Goal: Transaction & Acquisition: Book appointment/travel/reservation

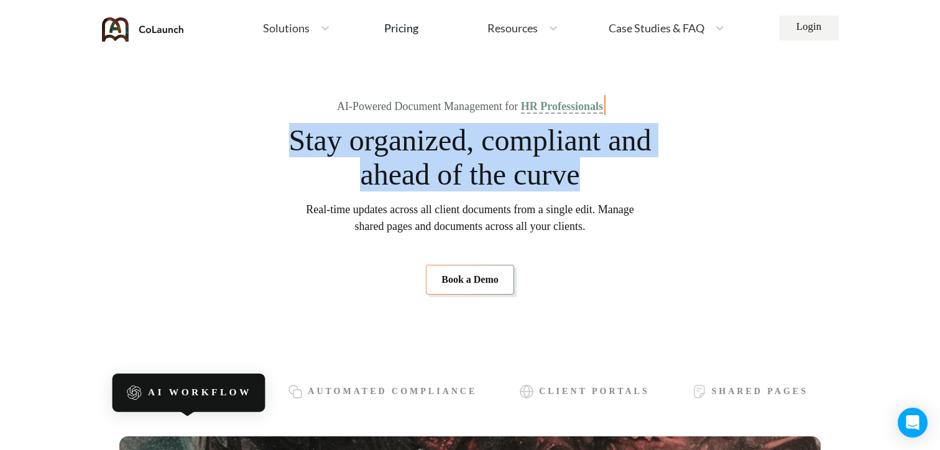
click at [624, 178] on span "Stay organized, compliant and ahead of the curve" at bounding box center [470, 157] width 364 height 68
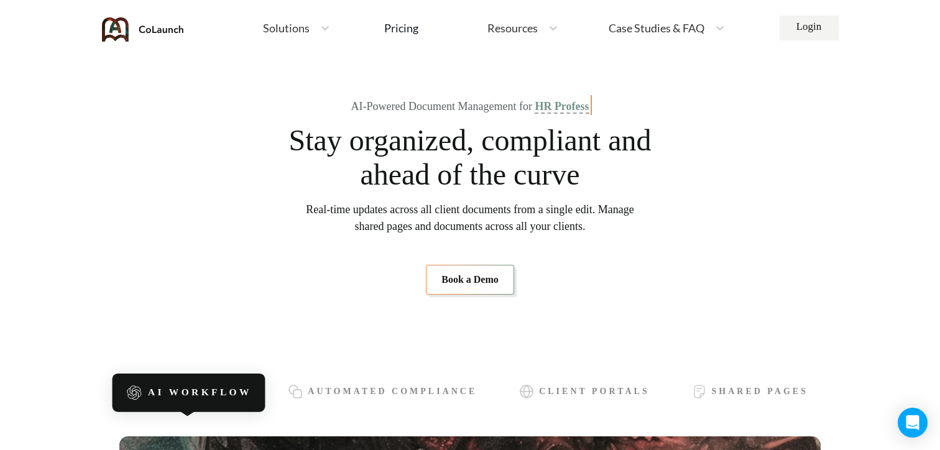
click at [634, 109] on section "AI-Powered Document Management for HR Profess Stay organized, compliant and ahe…" at bounding box center [469, 197] width 701 height 274
drag, startPoint x: 337, startPoint y: 103, endPoint x: 634, endPoint y: 103, distance: 296.6
click at [634, 103] on section "AI-Powered Document Management for HR Consultants Stay organized, compliant and…" at bounding box center [469, 197] width 701 height 274
drag, startPoint x: 641, startPoint y: 107, endPoint x: 325, endPoint y: 105, distance: 316.5
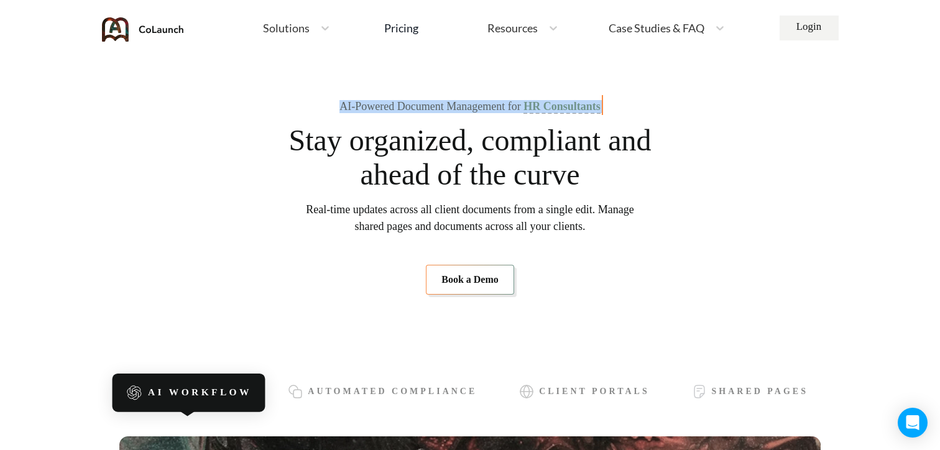
click at [325, 106] on section "AI-Powered Document Management for HR Consultants Stay organized, compliant and…" at bounding box center [469, 197] width 701 height 274
copy div "AI-Powered Document Management for HR Consultants"
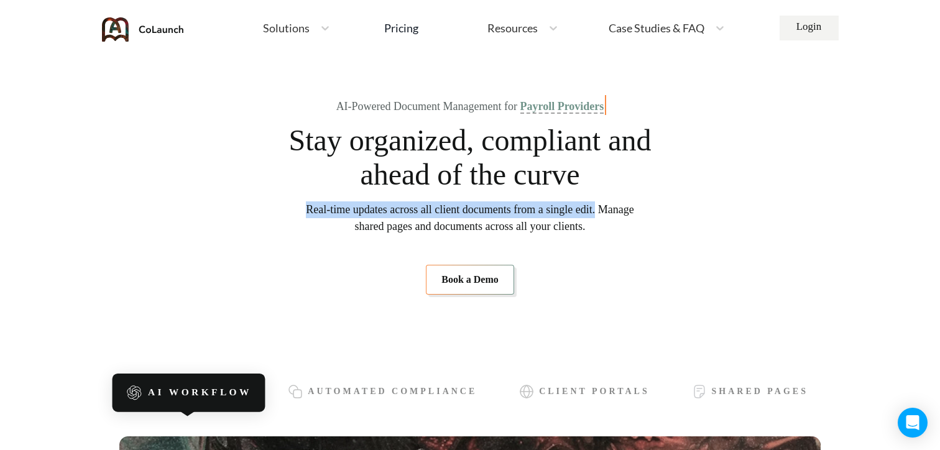
drag, startPoint x: 312, startPoint y: 209, endPoint x: 633, endPoint y: 206, distance: 321.5
click at [634, 206] on span "Real-time updates across all client documents from a single edit. Manage shared…" at bounding box center [470, 218] width 328 height 34
copy span "Real-time updates across all client documents from a single edit."
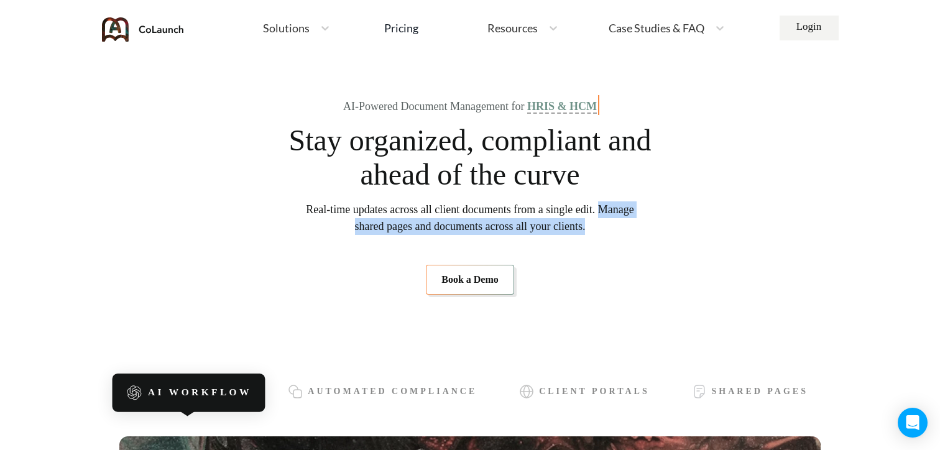
drag, startPoint x: 323, startPoint y: 226, endPoint x: 618, endPoint y: 228, distance: 294.8
click at [618, 228] on span "Real-time updates across all client documents from a single edit. Manage shared…" at bounding box center [470, 218] width 328 height 34
copy span "Manage shared pages and documents across all your clients"
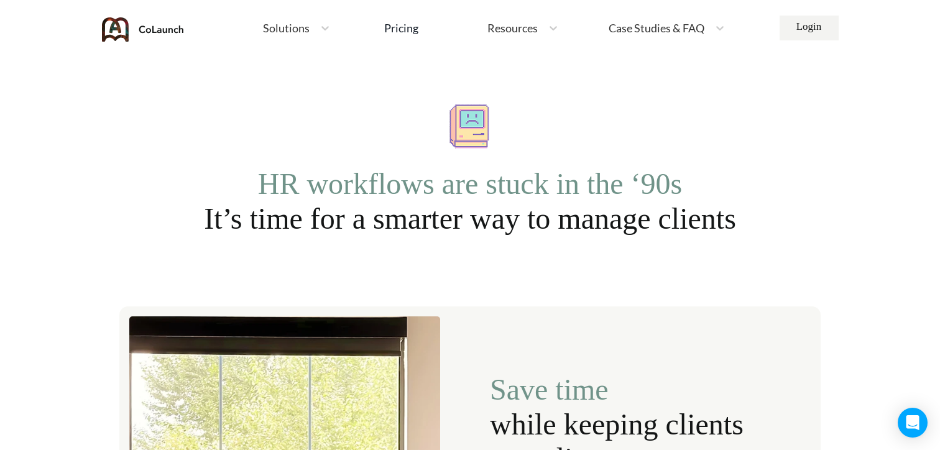
scroll to position [1029, 0]
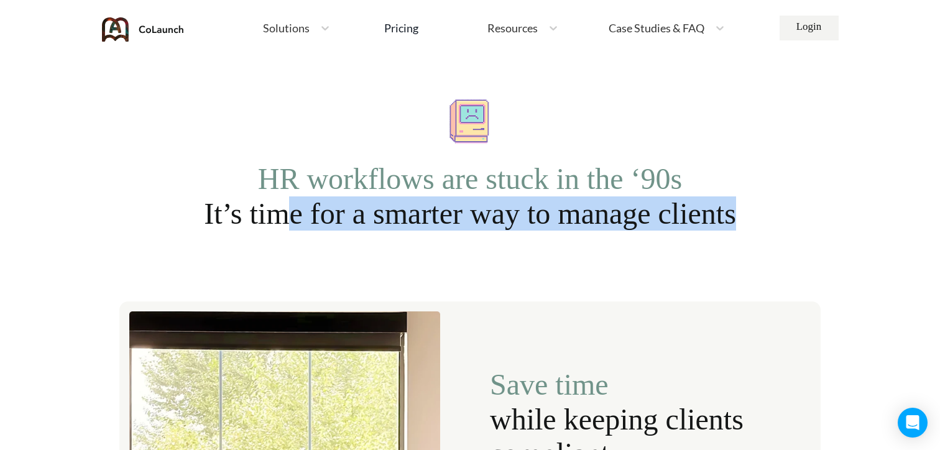
drag, startPoint x: 771, startPoint y: 221, endPoint x: 259, endPoint y: 229, distance: 511.9
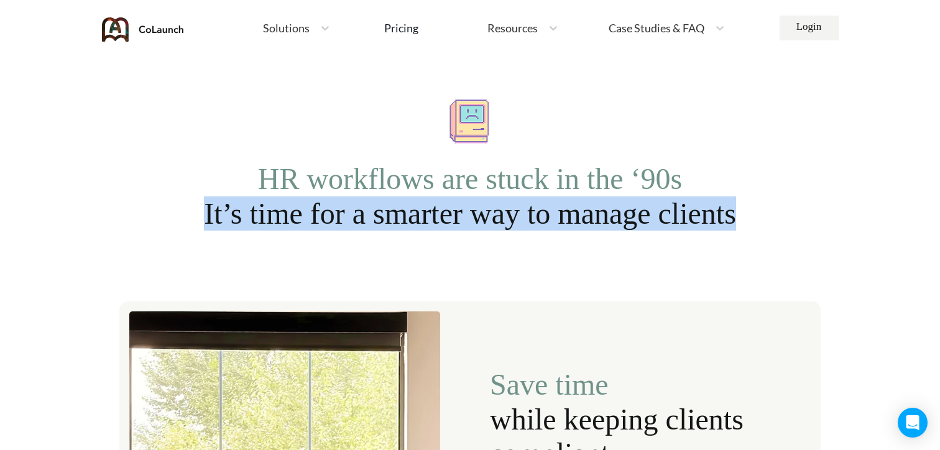
drag, startPoint x: 181, startPoint y: 218, endPoint x: 775, endPoint y: 209, distance: 594.0
copy span "It’s time for a smarter way to manage clients"
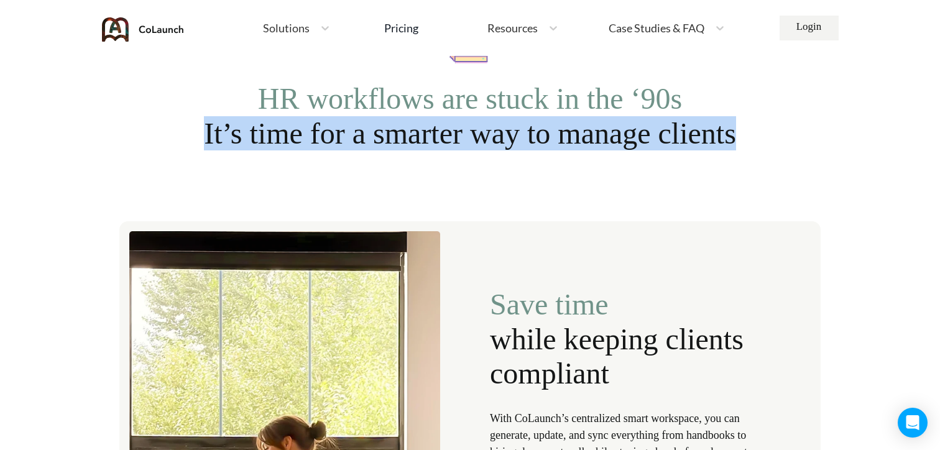
scroll to position [1109, 0]
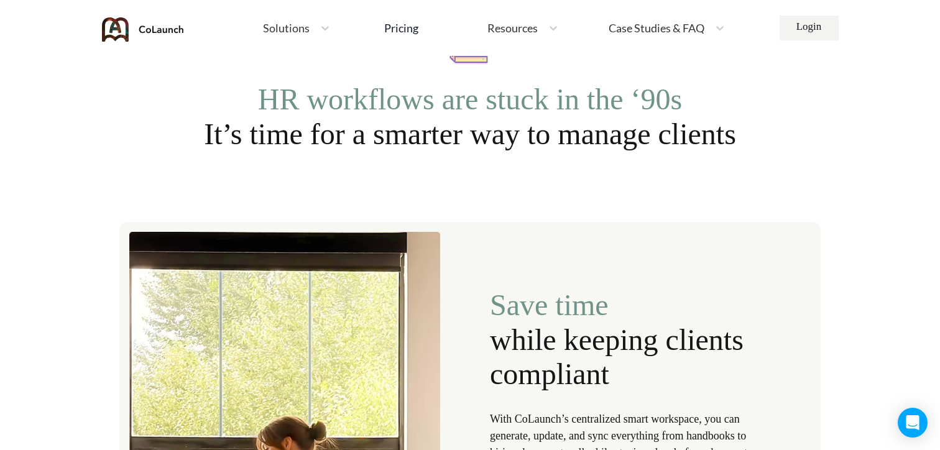
click at [683, 95] on span "HR workflows are stuck in the ‘90s" at bounding box center [470, 99] width 425 height 34
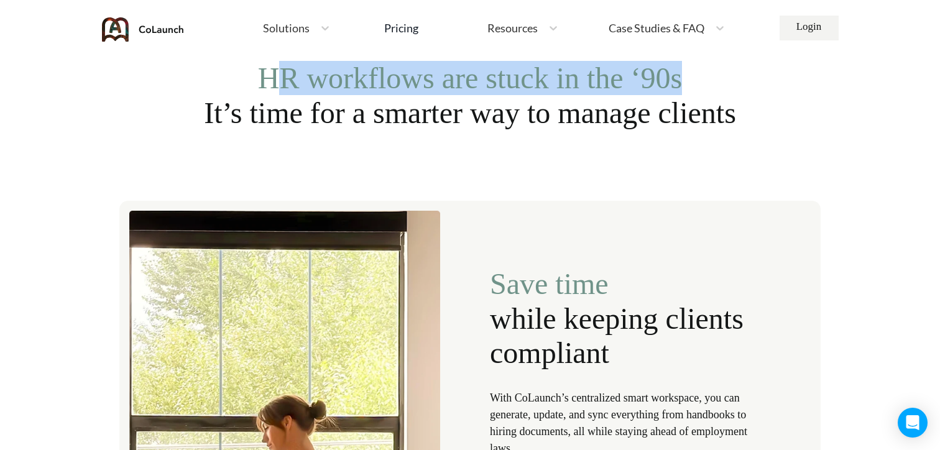
drag, startPoint x: 260, startPoint y: 81, endPoint x: 687, endPoint y: 90, distance: 427.3
click at [683, 90] on span "HR workflows are stuck in the ‘90s" at bounding box center [470, 78] width 425 height 34
copy span "R workflows are stuck in the ‘90s"
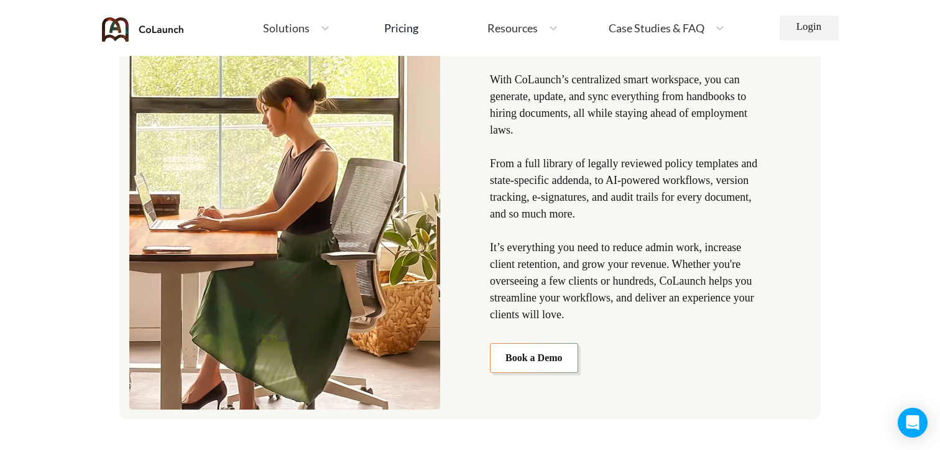
scroll to position [1433, 0]
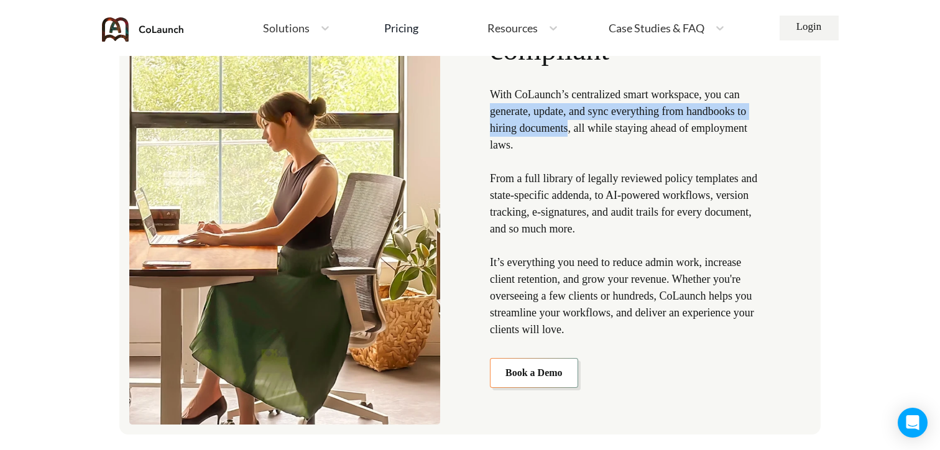
copy p "generate, update, and sync everything from handbooks to hiring documents"
drag, startPoint x: 489, startPoint y: 113, endPoint x: 588, endPoint y: 123, distance: 99.4
click at [588, 123] on p "With CoLaunch’s centralized smart workspace, you can generate, update, and sync…" at bounding box center [628, 212] width 276 height 252
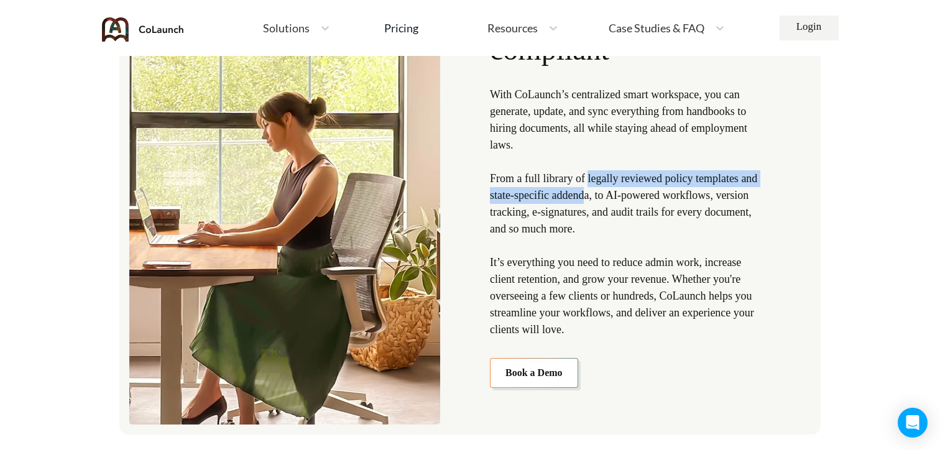
drag, startPoint x: 591, startPoint y: 181, endPoint x: 619, endPoint y: 190, distance: 29.3
click at [619, 190] on p "With CoLaunch’s centralized smart workspace, you can generate, update, and sync…" at bounding box center [628, 212] width 276 height 252
drag, startPoint x: 519, startPoint y: 178, endPoint x: 757, endPoint y: 172, distance: 237.6
click at [757, 172] on p "With CoLaunch’s centralized smart workspace, you can generate, update, and sync…" at bounding box center [628, 212] width 276 height 252
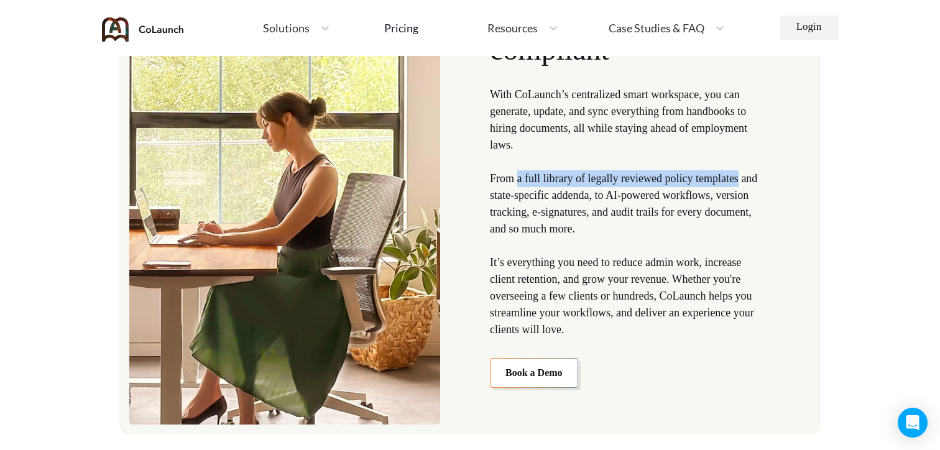
copy p "a full library of legally reviewed policy templates"
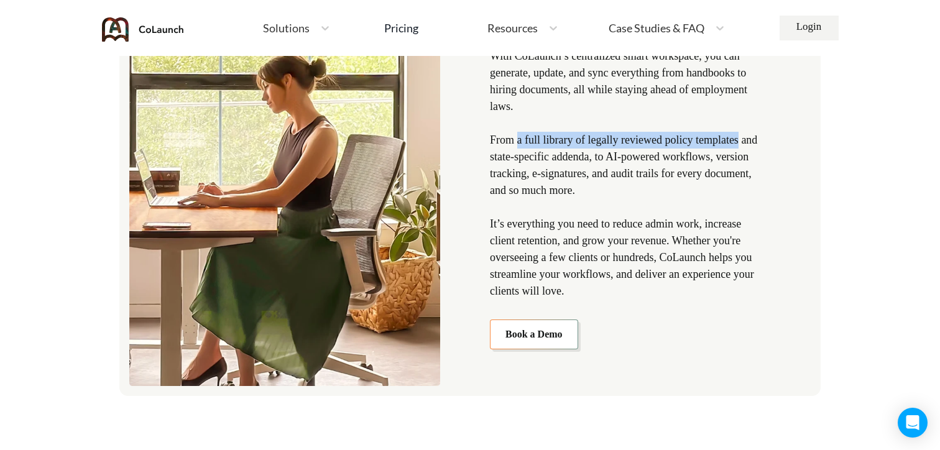
scroll to position [1485, 0]
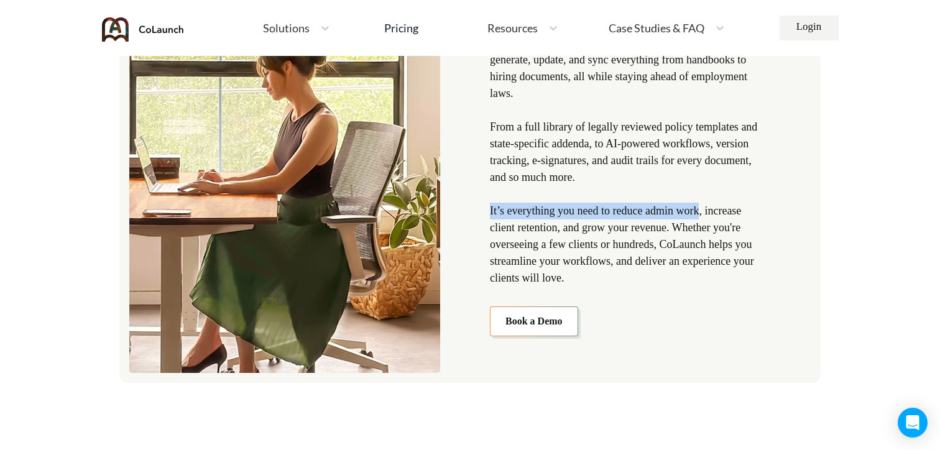
drag, startPoint x: 490, startPoint y: 214, endPoint x: 718, endPoint y: 209, distance: 227.7
click at [718, 209] on p "With CoLaunch’s centralized smart workspace, you can generate, update, and sync…" at bounding box center [628, 161] width 276 height 252
copy p "It’s everything you need to reduce admin work"
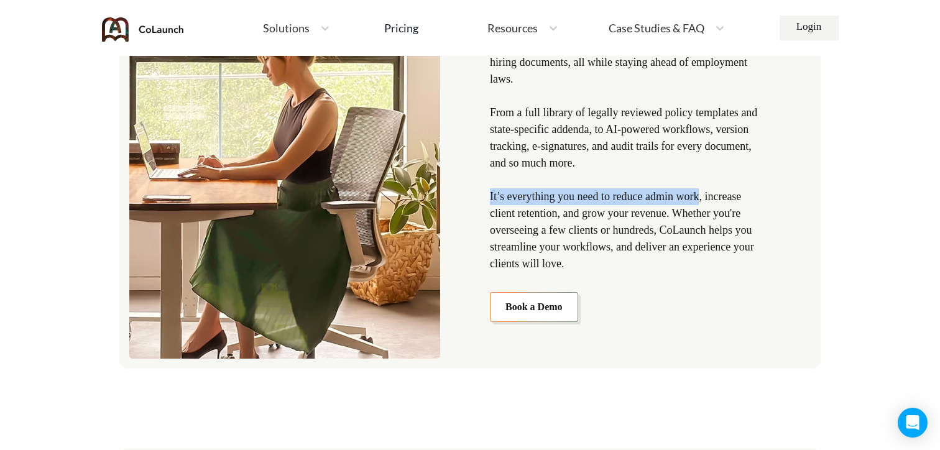
scroll to position [1511, 0]
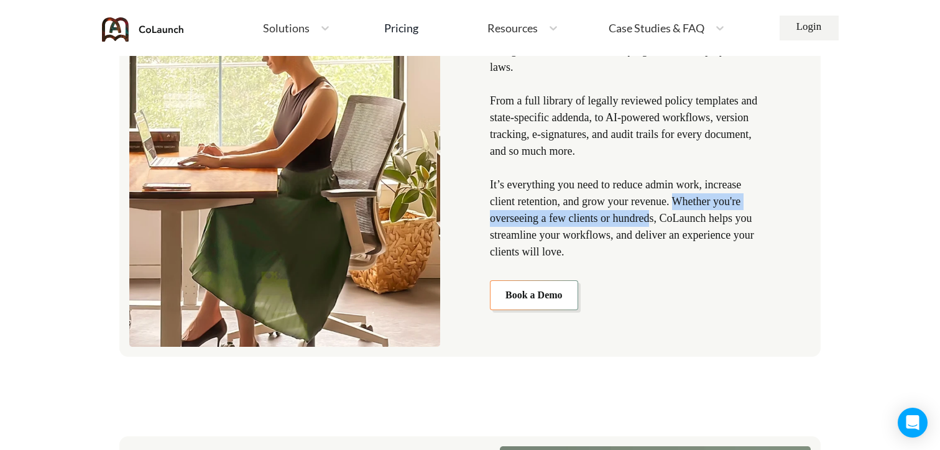
drag, startPoint x: 691, startPoint y: 202, endPoint x: 701, endPoint y: 216, distance: 17.4
click at [701, 216] on p "With CoLaunch’s centralized smart workspace, you can generate, update, and sync…" at bounding box center [628, 135] width 276 height 252
copy p "Whether you're overseeing a few clients or hundred"
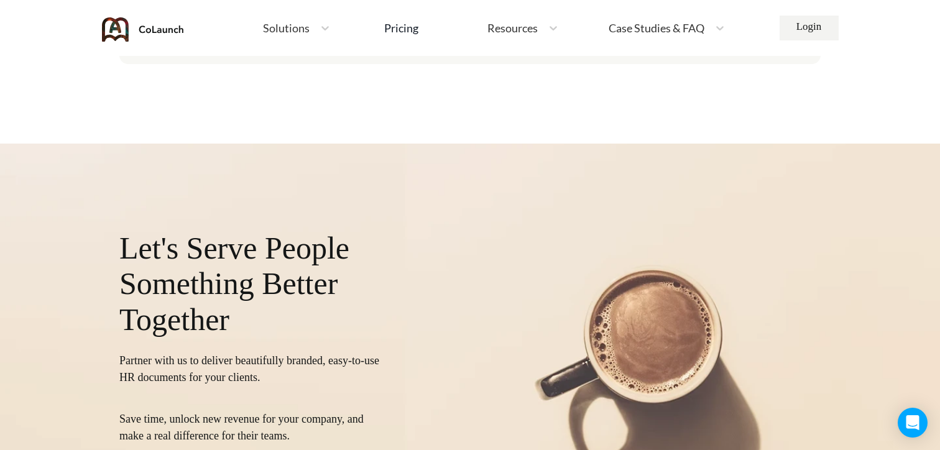
scroll to position [4818, 0]
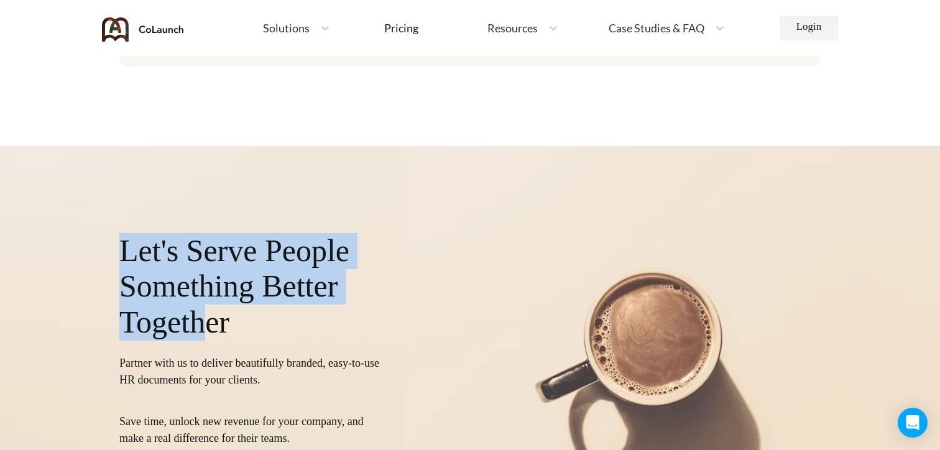
drag, startPoint x: 127, startPoint y: 249, endPoint x: 211, endPoint y: 308, distance: 102.7
click at [211, 308] on p "Let's Serve People Something Better Together" at bounding box center [251, 287] width 265 height 108
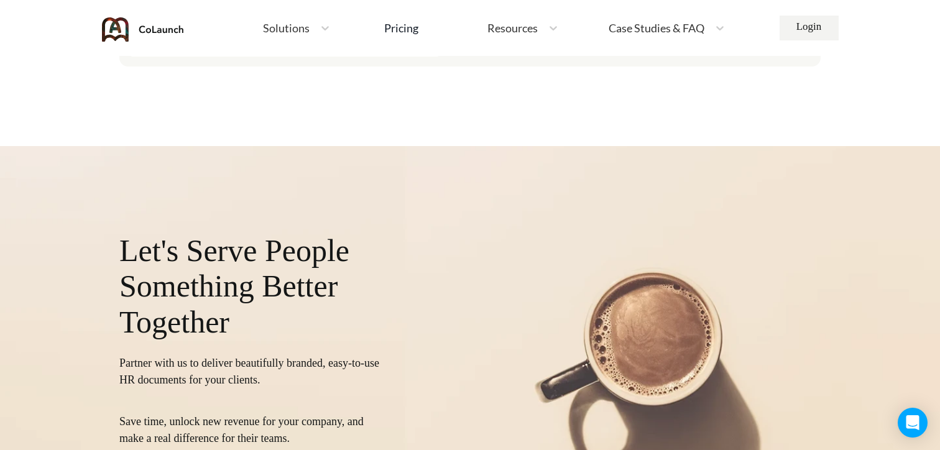
click at [237, 348] on div "Let's Serve People Something Better Together Partner with us to deliver beautif…" at bounding box center [251, 370] width 265 height 274
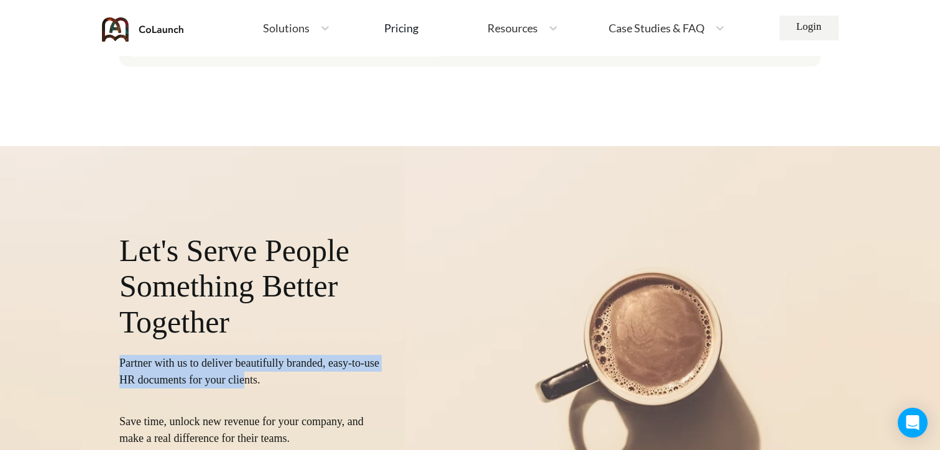
drag, startPoint x: 119, startPoint y: 364, endPoint x: 285, endPoint y: 381, distance: 166.9
click at [285, 381] on p "Partner with us to deliver beautifully branded, easy-to-use HR documents for yo…" at bounding box center [251, 372] width 265 height 34
drag, startPoint x: 336, startPoint y: 390, endPoint x: 118, endPoint y: 363, distance: 220.0
click at [118, 363] on div "Let's Serve People Something Better Together Partner with us to deliver beautif…" at bounding box center [470, 370] width 940 height 448
copy p "Partner with us to deliver beautifully branded, easy-to-use HR documents for yo…"
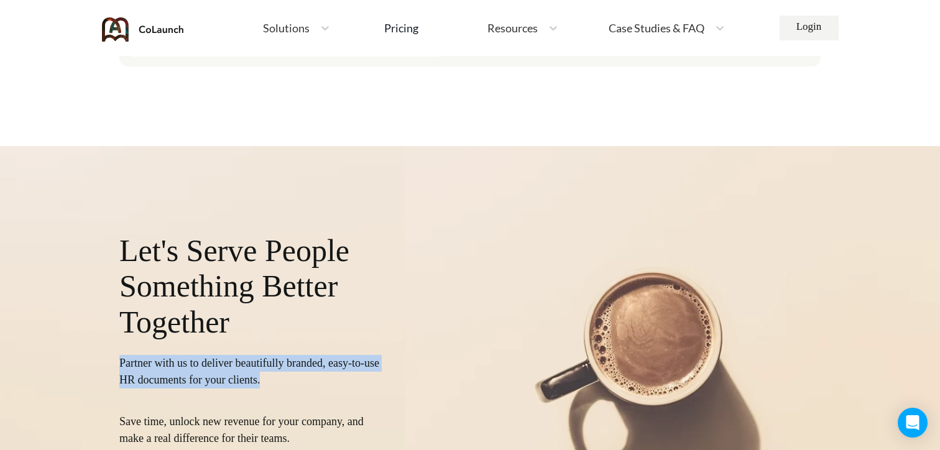
scroll to position [4880, 0]
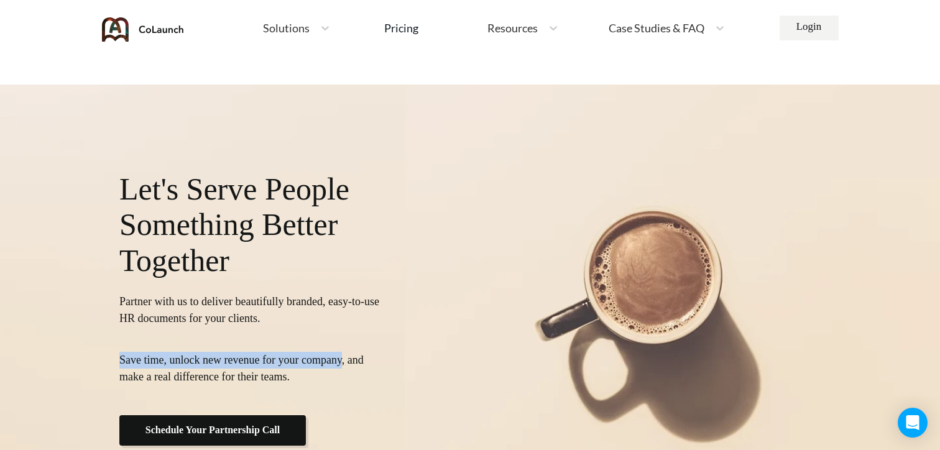
drag, startPoint x: 119, startPoint y: 358, endPoint x: 361, endPoint y: 364, distance: 242.0
click at [361, 364] on p "Save time, unlock new revenue for your company, and make a real difference for …" at bounding box center [251, 369] width 265 height 34
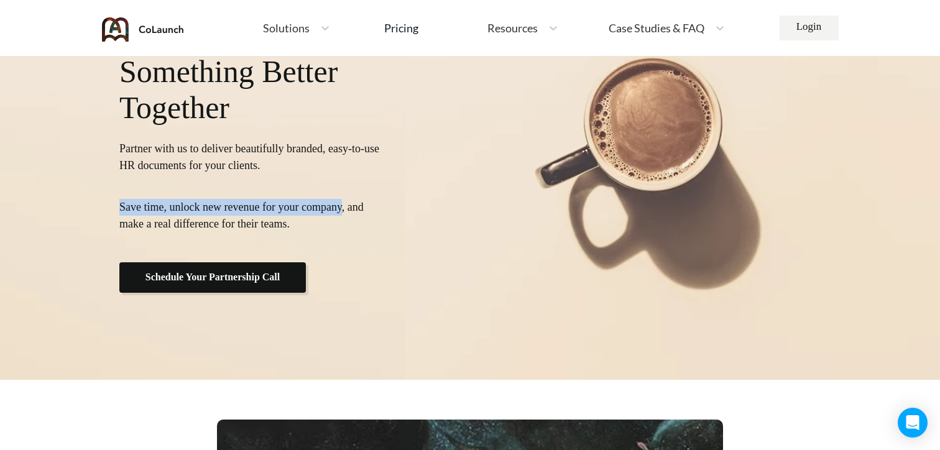
scroll to position [4970, 0]
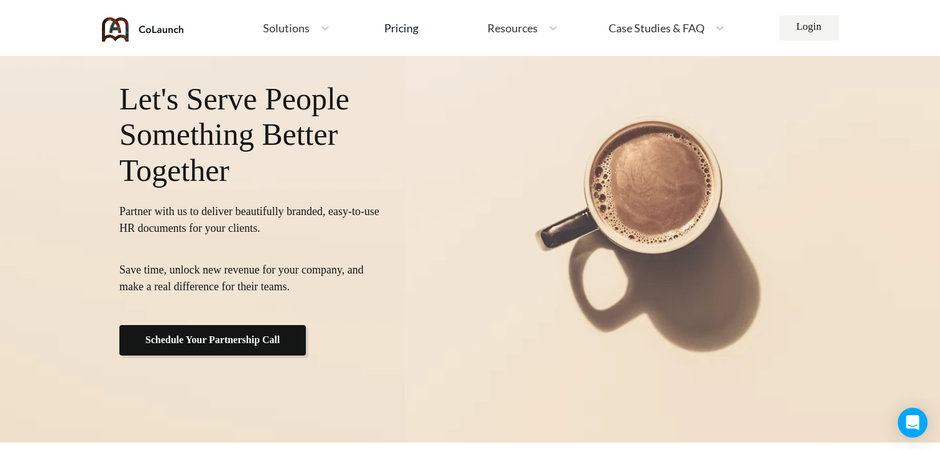
click at [162, 211] on p "Partner with us to deliver beautifully branded, easy-to-use HR documents for yo…" at bounding box center [251, 220] width 265 height 34
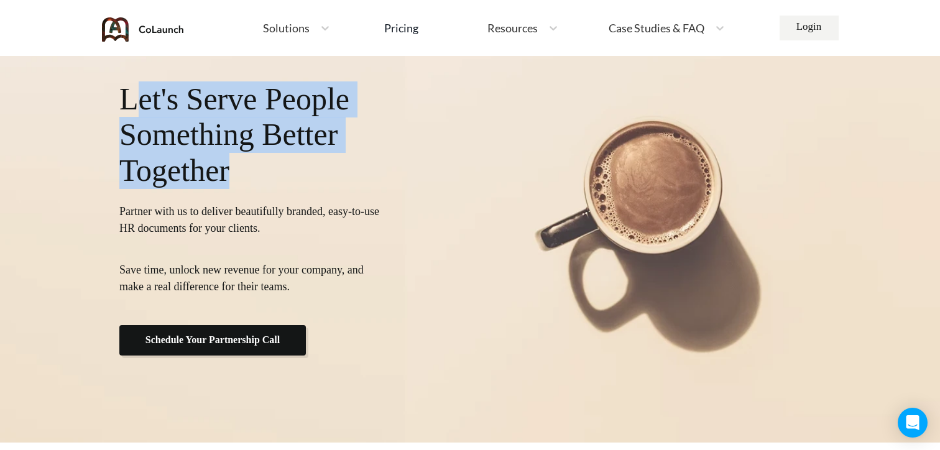
drag, startPoint x: 127, startPoint y: 108, endPoint x: 268, endPoint y: 170, distance: 153.9
click at [269, 171] on p "Let's Serve People Something Better Together" at bounding box center [251, 135] width 265 height 108
click at [268, 170] on p "Let's Serve People Something Better Together" at bounding box center [251, 135] width 265 height 108
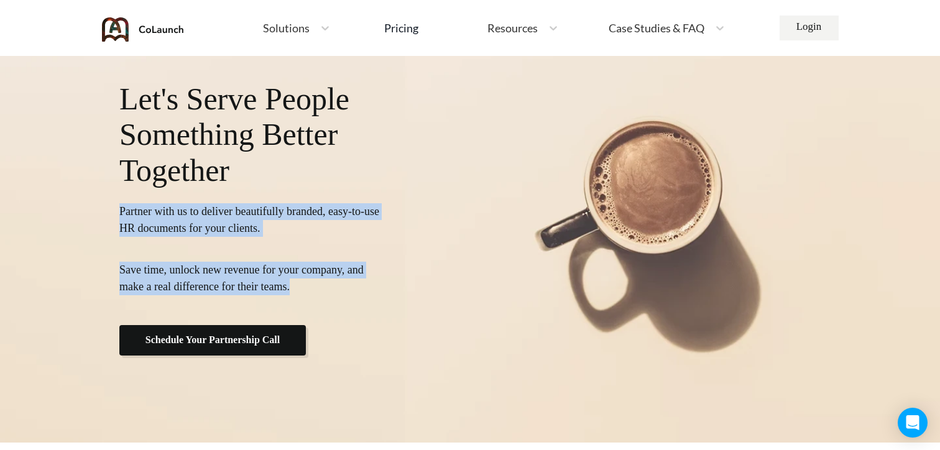
drag, startPoint x: 121, startPoint y: 211, endPoint x: 359, endPoint y: 282, distance: 248.1
click at [359, 282] on div "Let's Serve People Something Better Together Partner with us to deliver beautif…" at bounding box center [470, 218] width 940 height 448
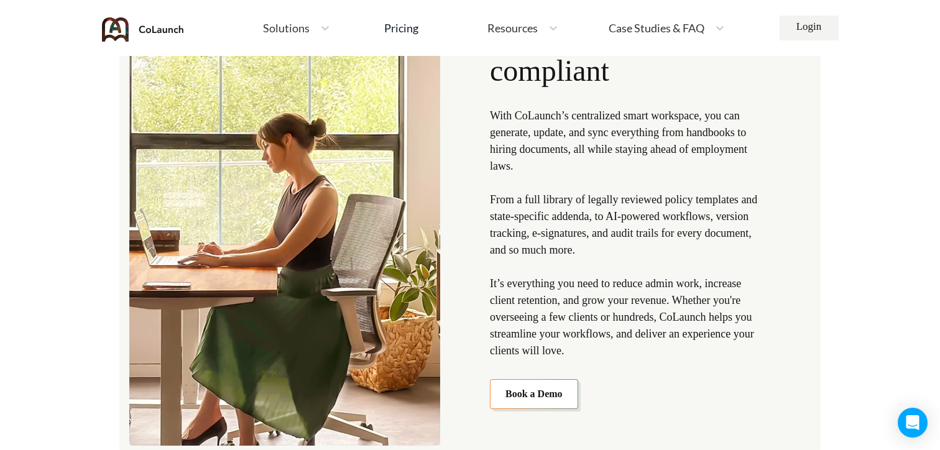
scroll to position [1387, 0]
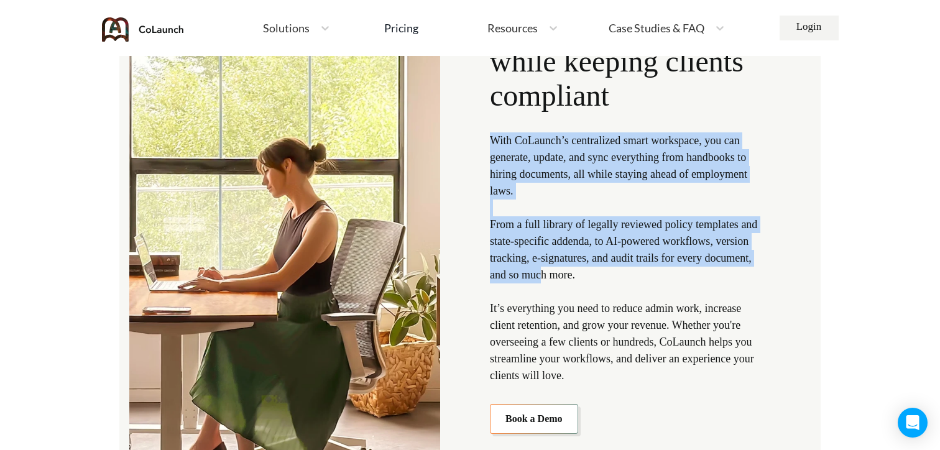
drag, startPoint x: 489, startPoint y: 137, endPoint x: 603, endPoint y: 282, distance: 183.8
click at [603, 282] on p "With CoLaunch’s centralized smart workspace, you can generate, update, and sync…" at bounding box center [628, 258] width 276 height 252
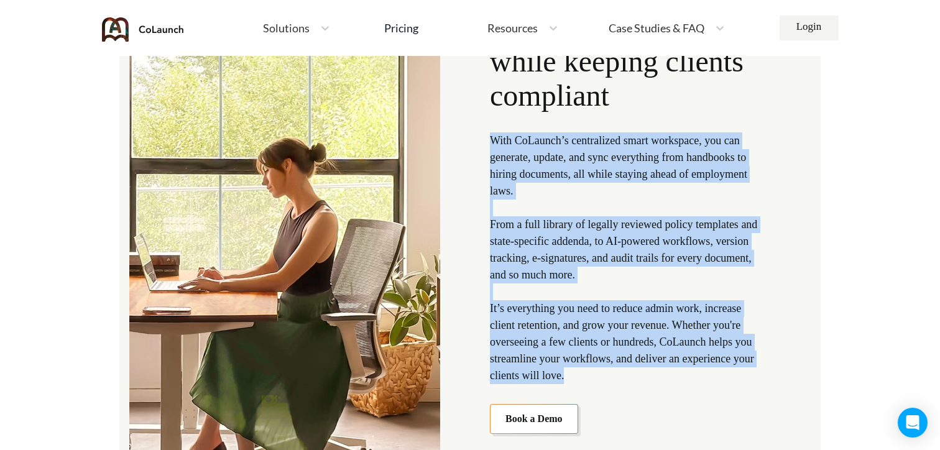
click at [700, 376] on p "With CoLaunch’s centralized smart workspace, you can generate, update, and sync…" at bounding box center [628, 258] width 276 height 252
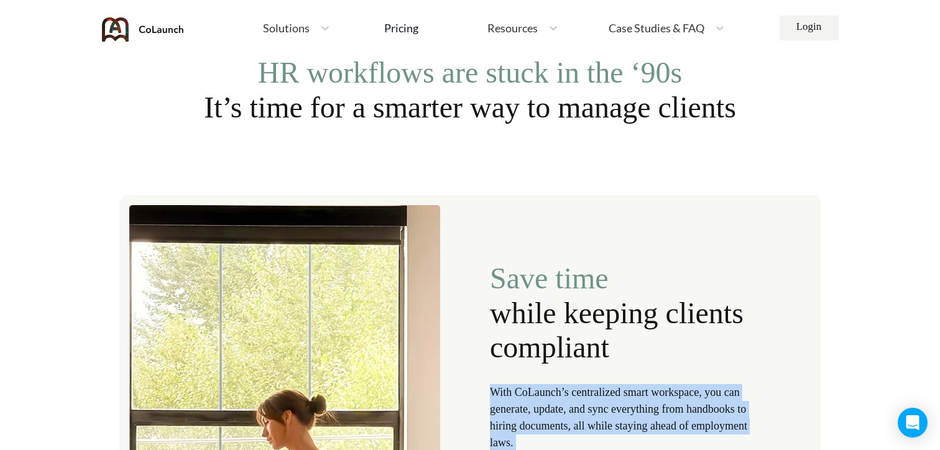
scroll to position [1114, 0]
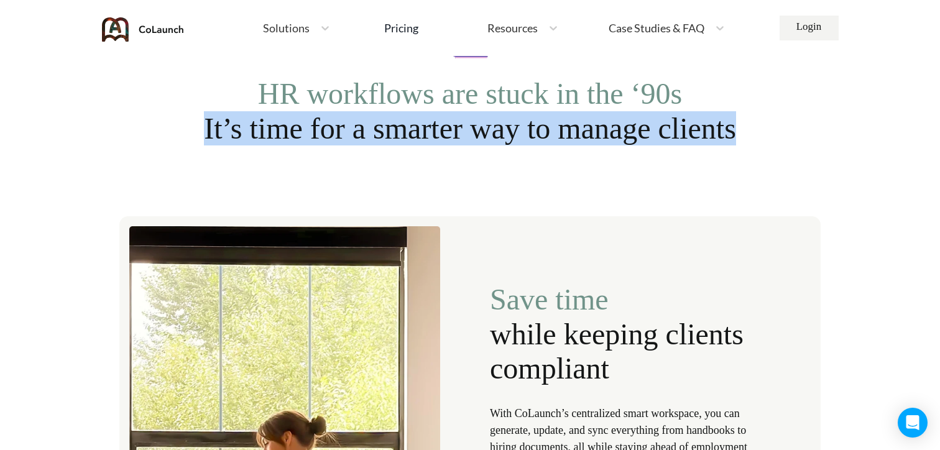
drag, startPoint x: 715, startPoint y: 138, endPoint x: 180, endPoint y: 134, distance: 534.2
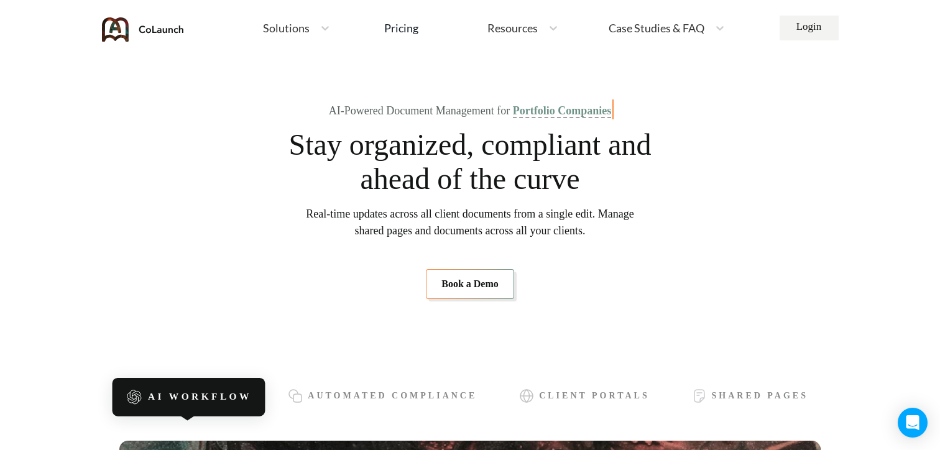
scroll to position [0, 0]
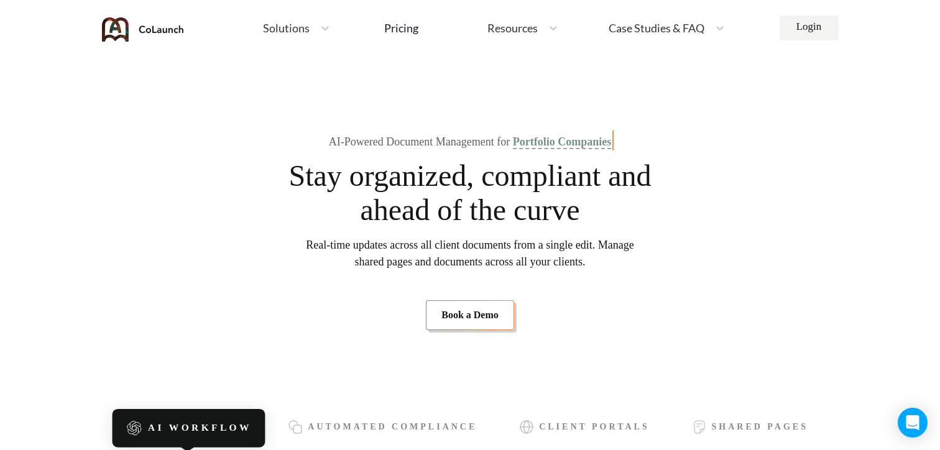
click at [465, 316] on link "Book a Demo" at bounding box center [470, 315] width 88 height 30
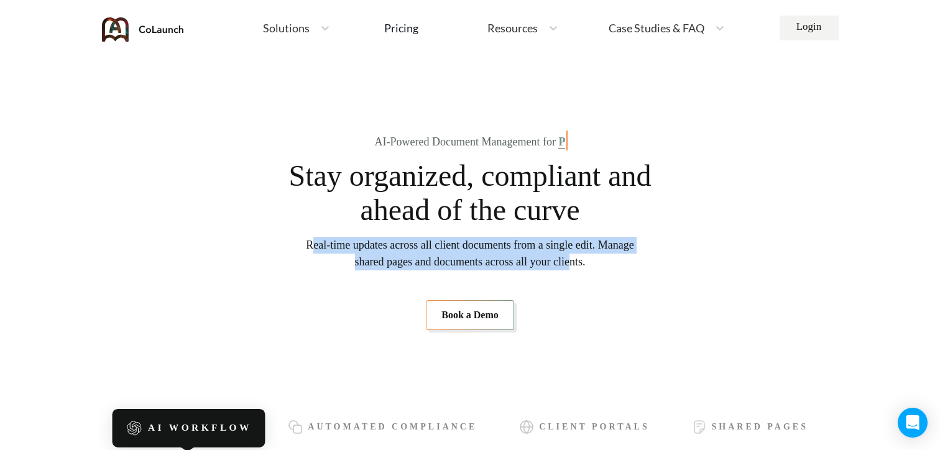
drag, startPoint x: 315, startPoint y: 244, endPoint x: 605, endPoint y: 269, distance: 291.4
click at [605, 269] on span "Real-time updates across all client documents from a single edit. Manage shared…" at bounding box center [470, 254] width 328 height 34
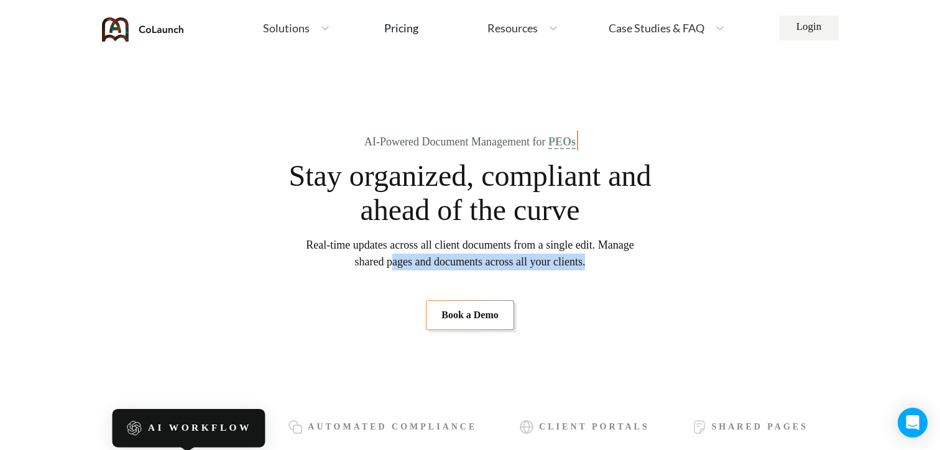
drag, startPoint x: 614, startPoint y: 267, endPoint x: 404, endPoint y: 267, distance: 210.8
click at [404, 267] on section "AI-Powered Document Management for PEOs Stay organized, compliant and ahead of …" at bounding box center [469, 233] width 701 height 274
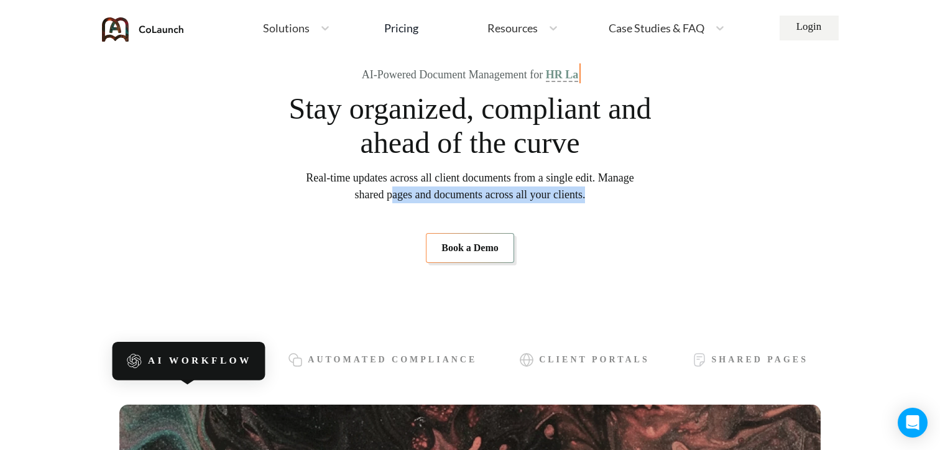
scroll to position [55, 0]
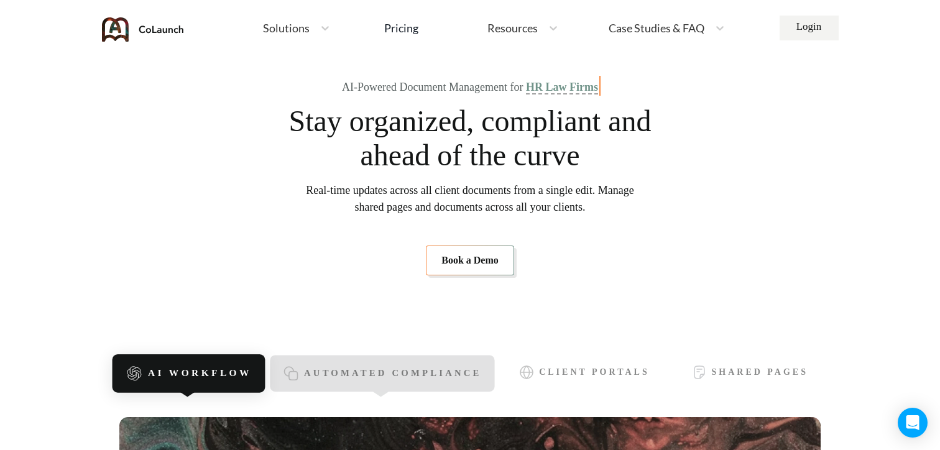
click at [386, 358] on div "Automated Compliance" at bounding box center [383, 374] width 225 height 37
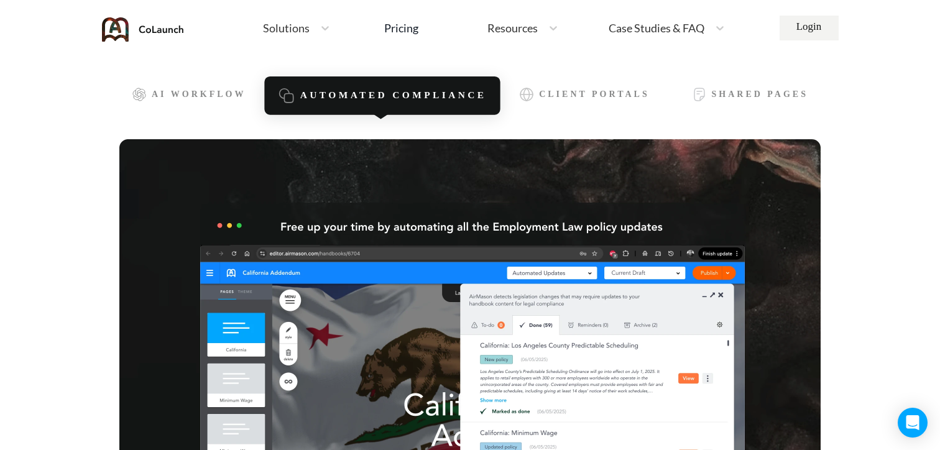
scroll to position [310, 0]
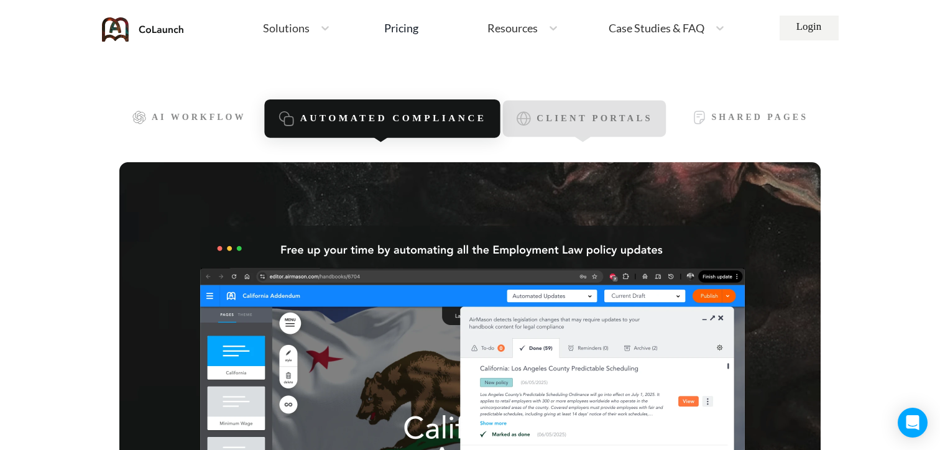
click at [622, 110] on div "Client Portals" at bounding box center [584, 119] width 163 height 37
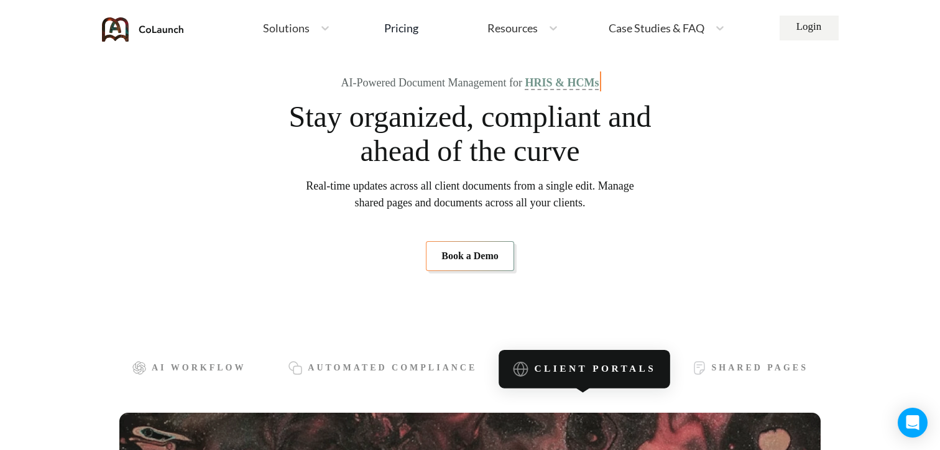
scroll to position [0, 0]
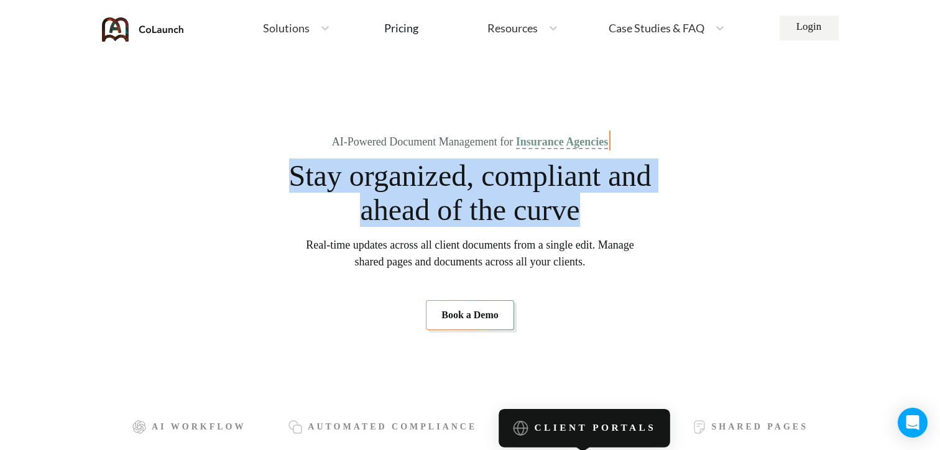
drag, startPoint x: 303, startPoint y: 180, endPoint x: 647, endPoint y: 213, distance: 345.4
click at [647, 213] on span "Stay organized, compliant and ahead of the curve" at bounding box center [470, 193] width 364 height 68
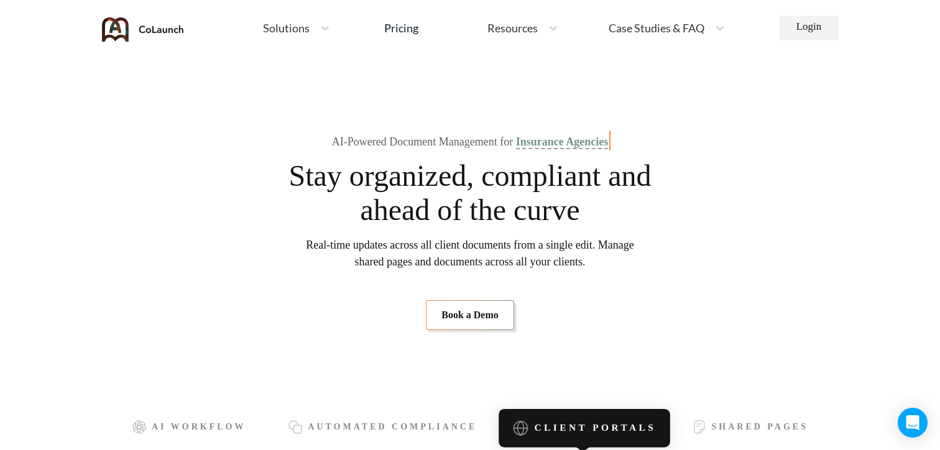
click at [619, 243] on span "Real-time updates across all client documents from a single edit. Manage shared…" at bounding box center [470, 254] width 328 height 34
drag, startPoint x: 313, startPoint y: 243, endPoint x: 636, endPoint y: 244, distance: 322.1
click at [636, 244] on section "AI-Powered Document Management for PEO Stay organized, compliant and ahead of t…" at bounding box center [469, 233] width 701 height 274
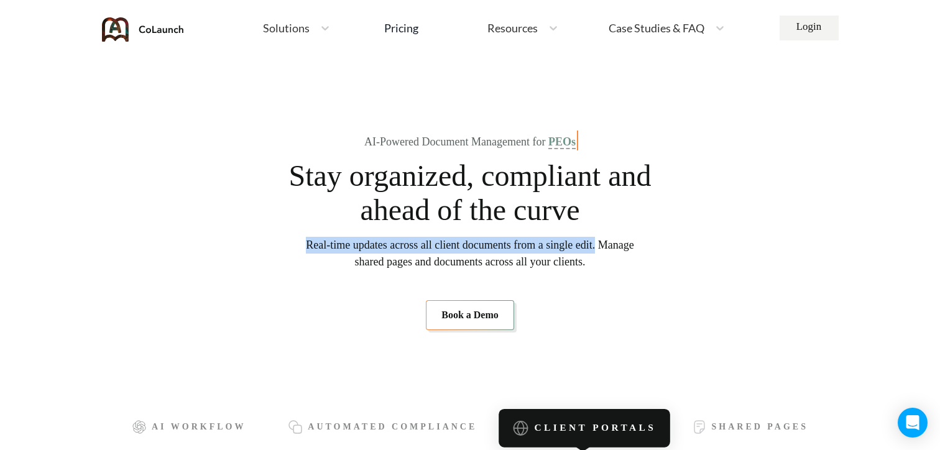
drag, startPoint x: 629, startPoint y: 244, endPoint x: 252, endPoint y: 256, distance: 377.7
click at [252, 256] on section "AI-Powered Document Management for PEOs Stay organized, compliant and ahead of …" at bounding box center [469, 233] width 701 height 274
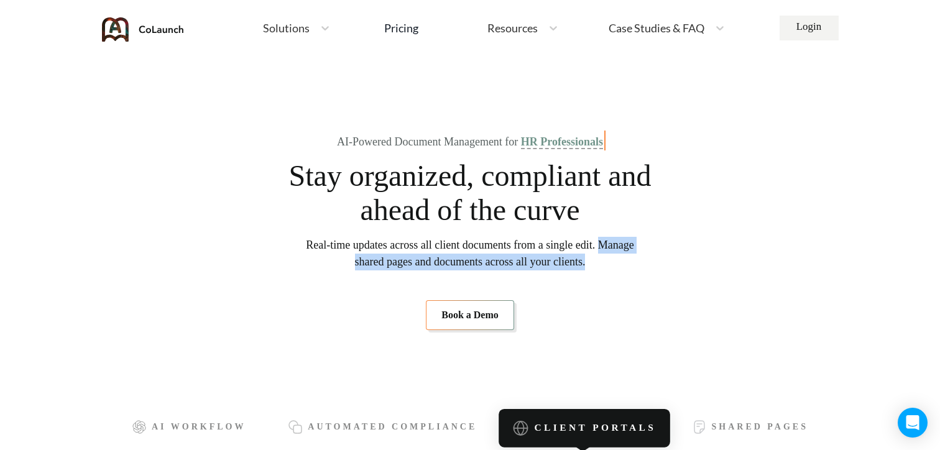
drag, startPoint x: 625, startPoint y: 262, endPoint x: 290, endPoint y: 258, distance: 335.2
click at [290, 258] on section "AI-Powered Document Management for HR Professionals Stay organized, compliant a…" at bounding box center [469, 233] width 701 height 274
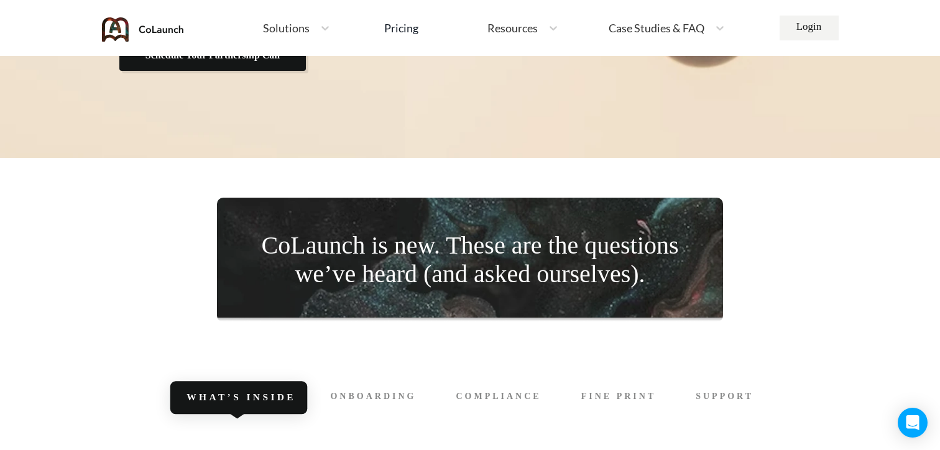
scroll to position [5464, 0]
